Goal: Task Accomplishment & Management: Manage account settings

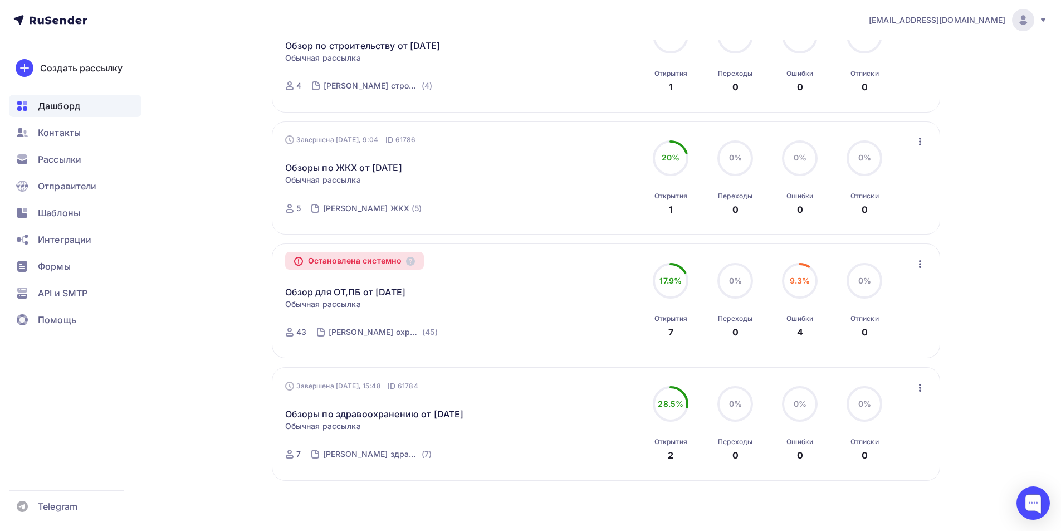
scroll to position [966, 0]
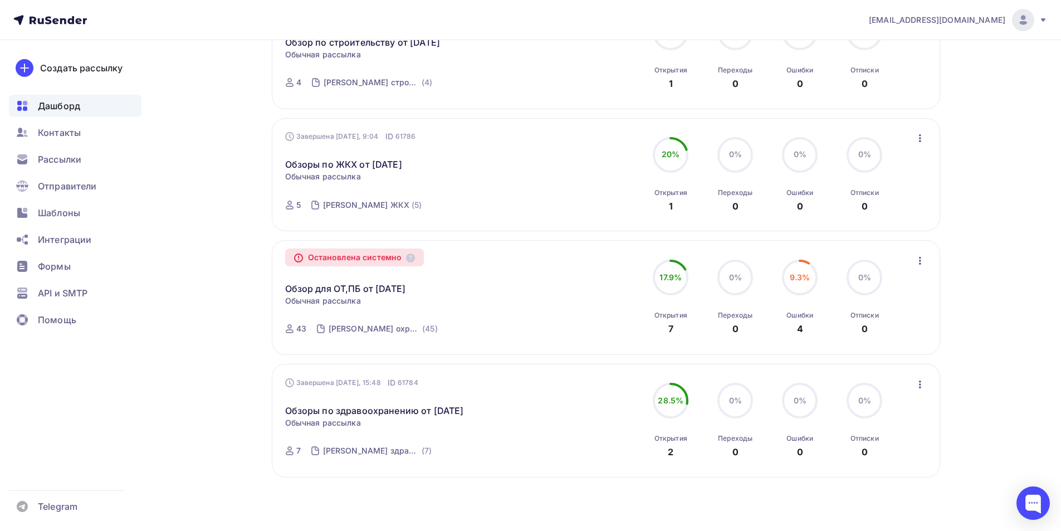
click at [918, 260] on icon "button" at bounding box center [919, 260] width 13 height 13
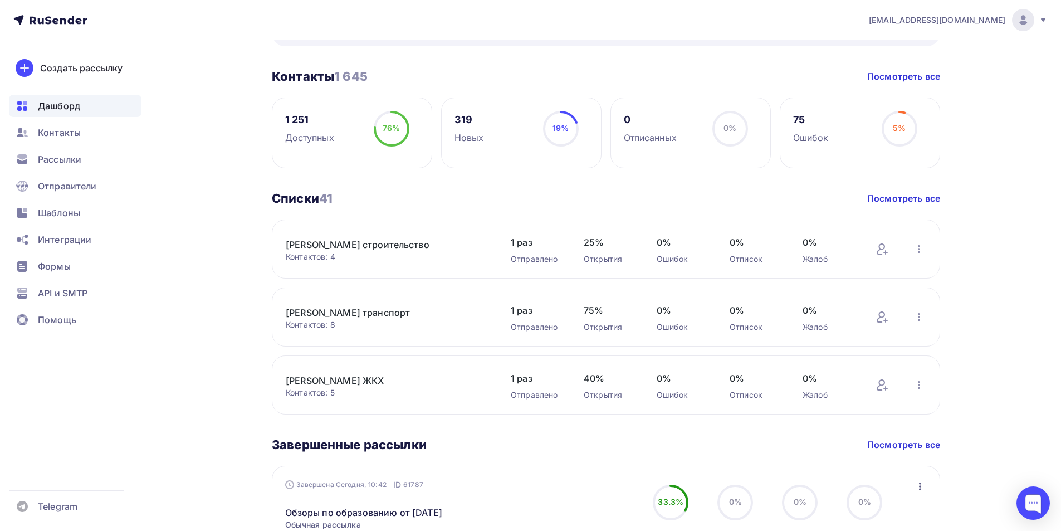
scroll to position [75, 0]
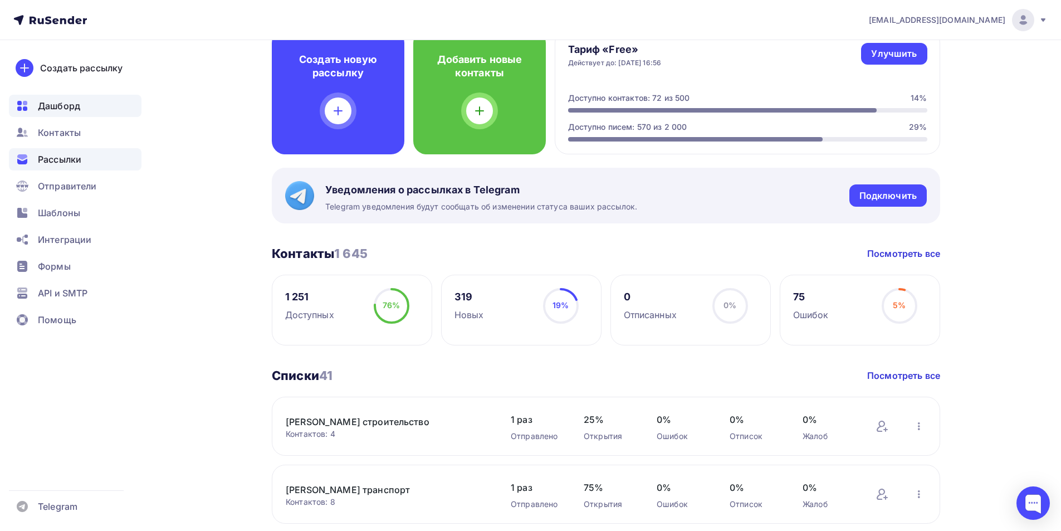
click at [75, 156] on span "Рассылки" at bounding box center [59, 159] width 43 height 13
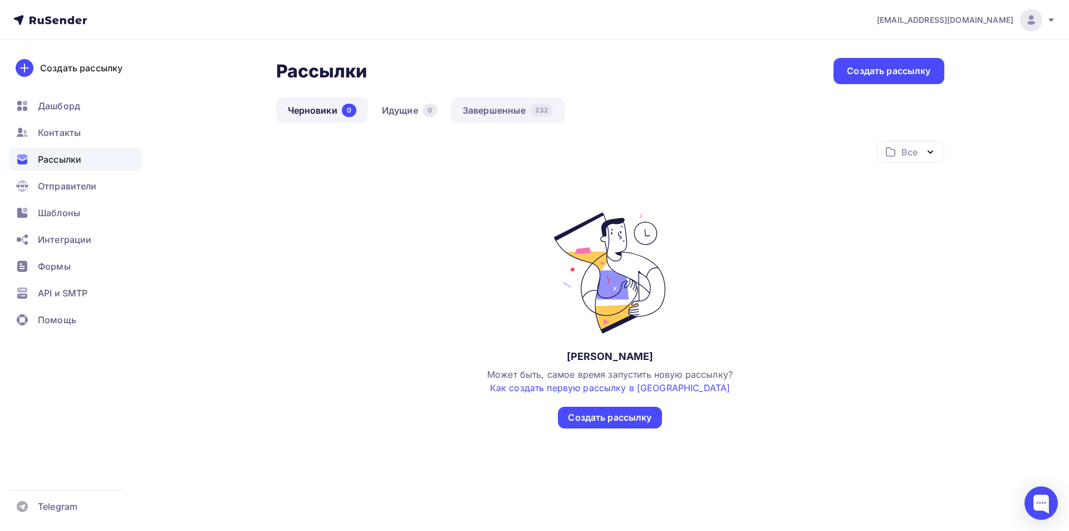
click at [482, 115] on link "Завершенные 232" at bounding box center [508, 110] width 114 height 26
